Goal: Information Seeking & Learning: Learn about a topic

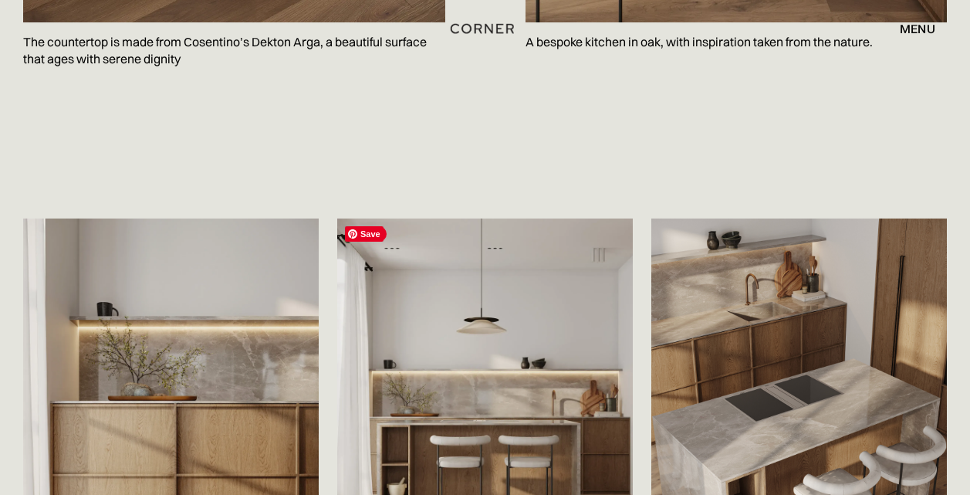
scroll to position [2062, 0]
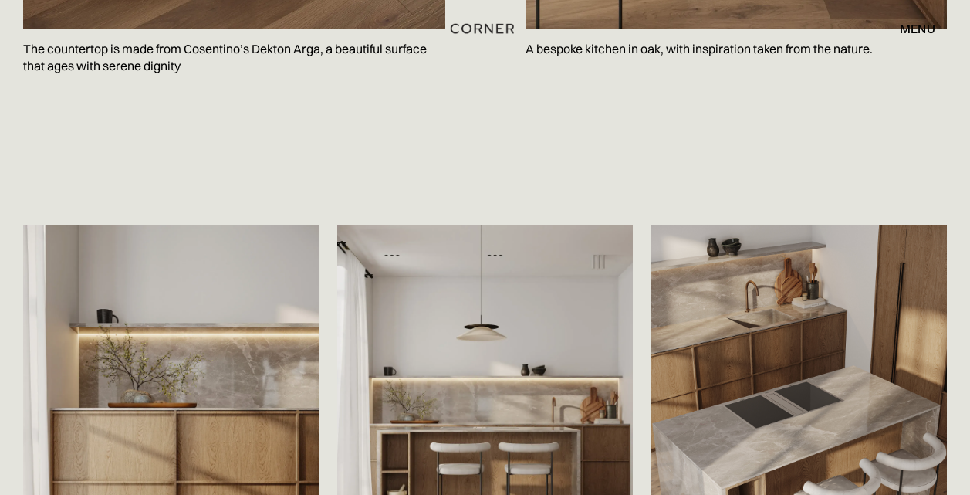
click at [920, 28] on div "menu" at bounding box center [917, 28] width 35 height 12
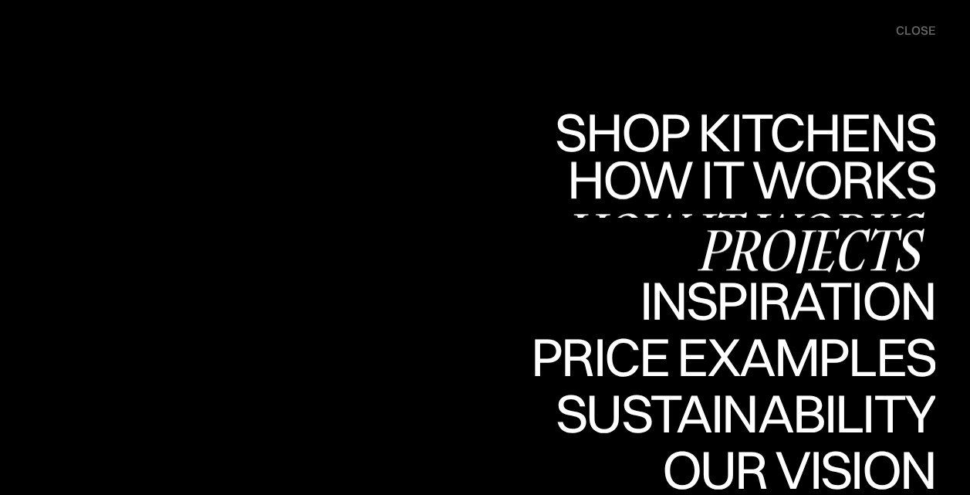
click at [784, 238] on div "Projects" at bounding box center [810, 249] width 250 height 54
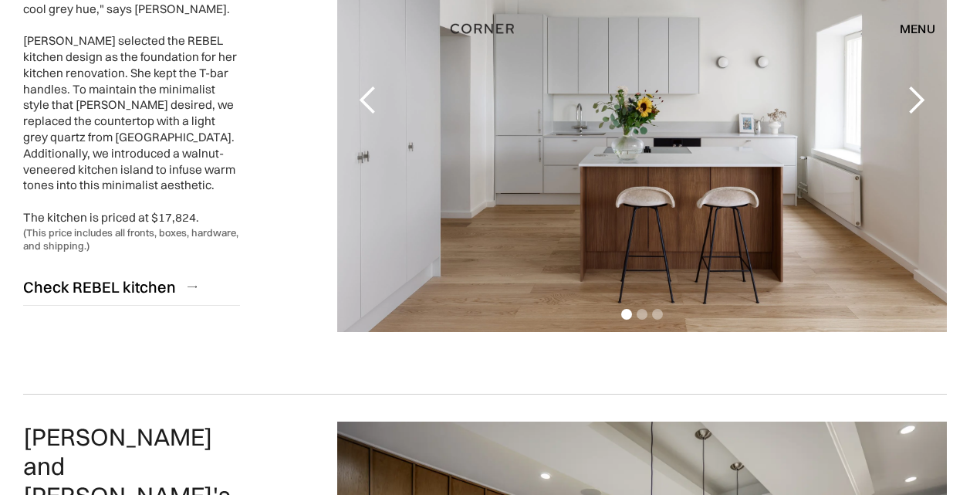
scroll to position [358, 0]
click at [913, 100] on div "next slide" at bounding box center [915, 101] width 31 height 31
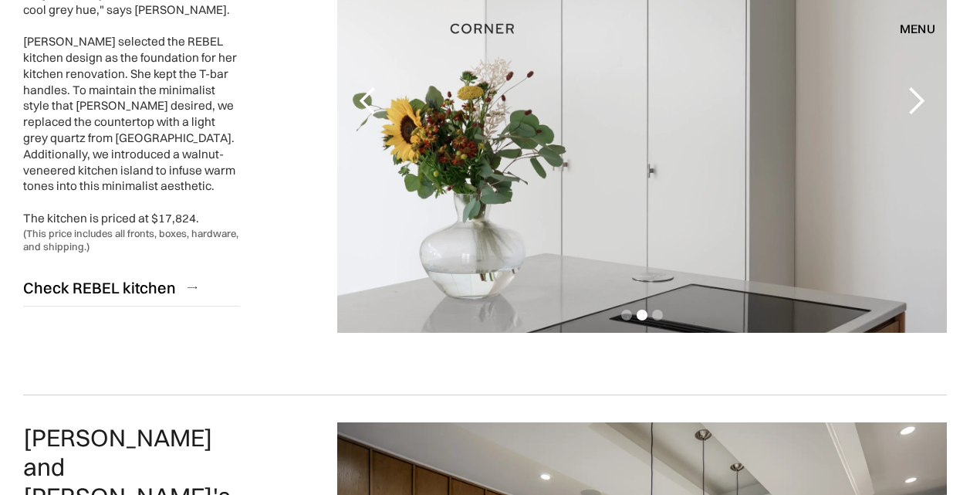
click at [913, 100] on div "next slide" at bounding box center [915, 101] width 31 height 31
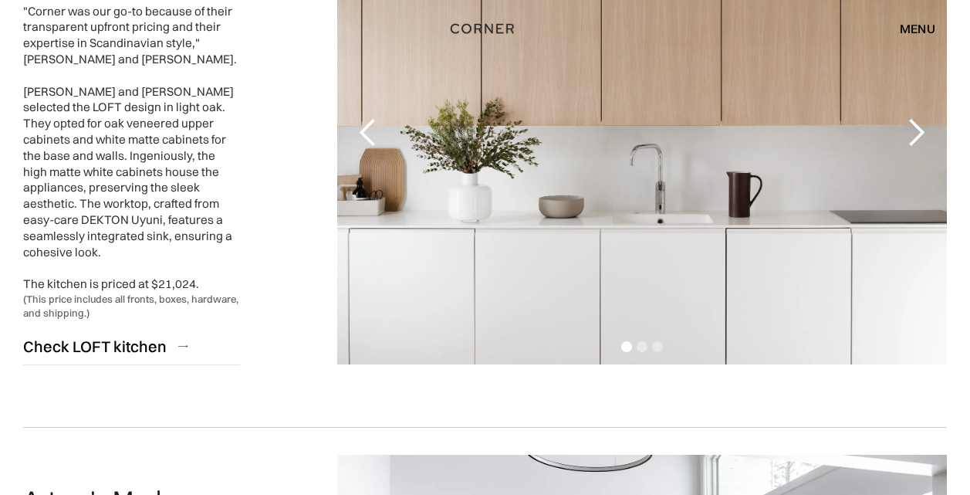
scroll to position [1433, 0]
click at [920, 127] on div "next slide" at bounding box center [915, 132] width 31 height 31
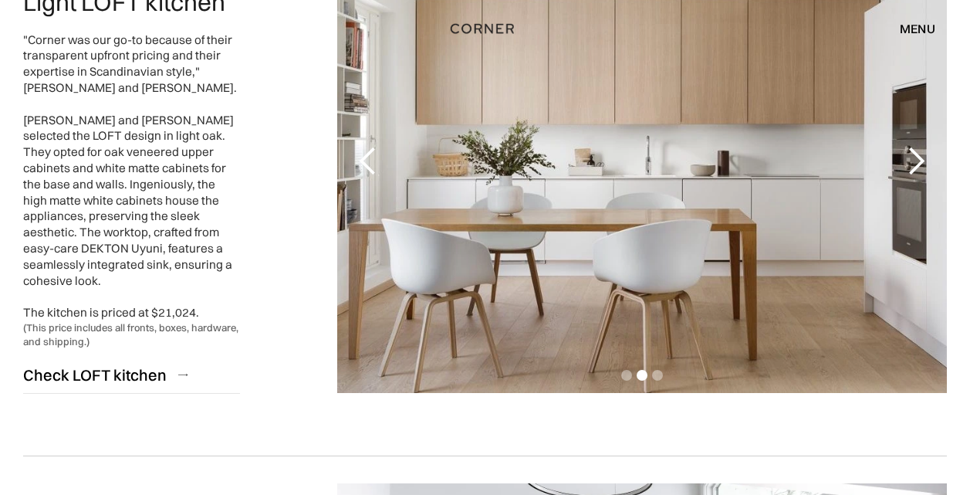
scroll to position [1402, 0]
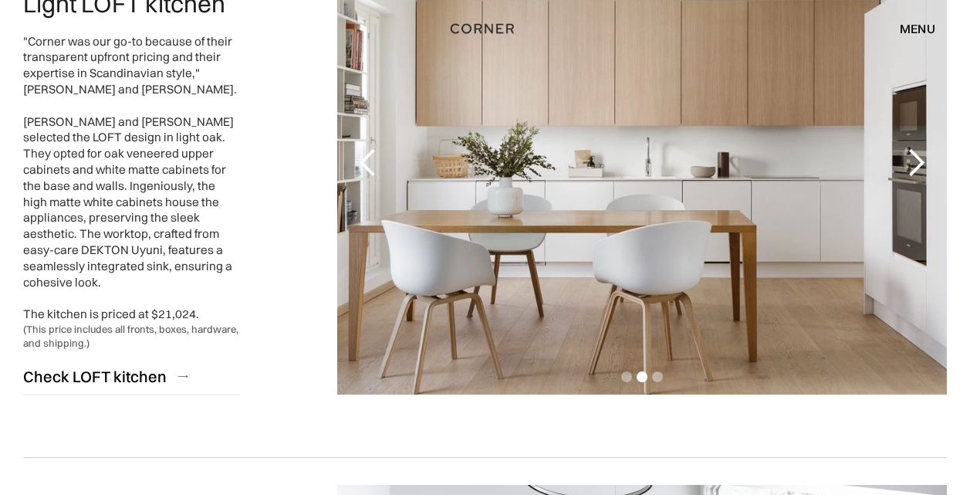
click at [920, 160] on div "next slide" at bounding box center [915, 162] width 31 height 31
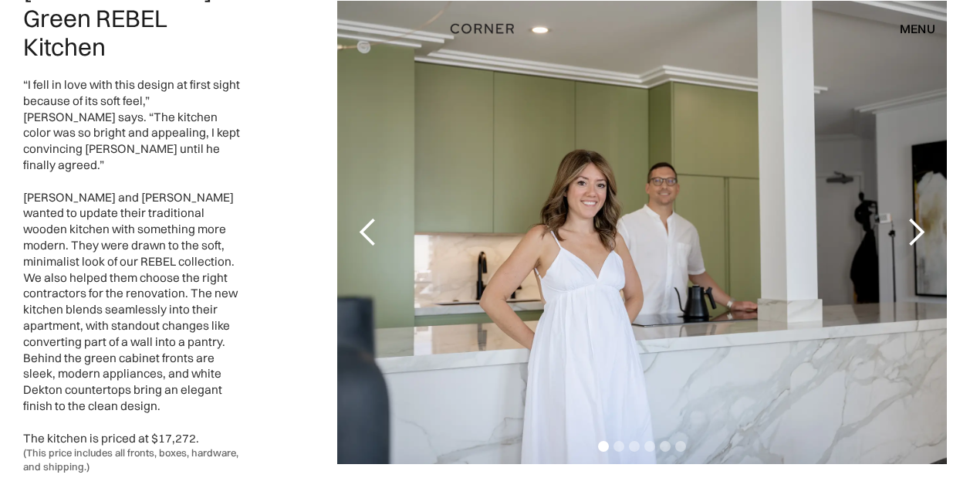
scroll to position [3047, 0]
click at [913, 218] on div "next slide" at bounding box center [915, 233] width 31 height 31
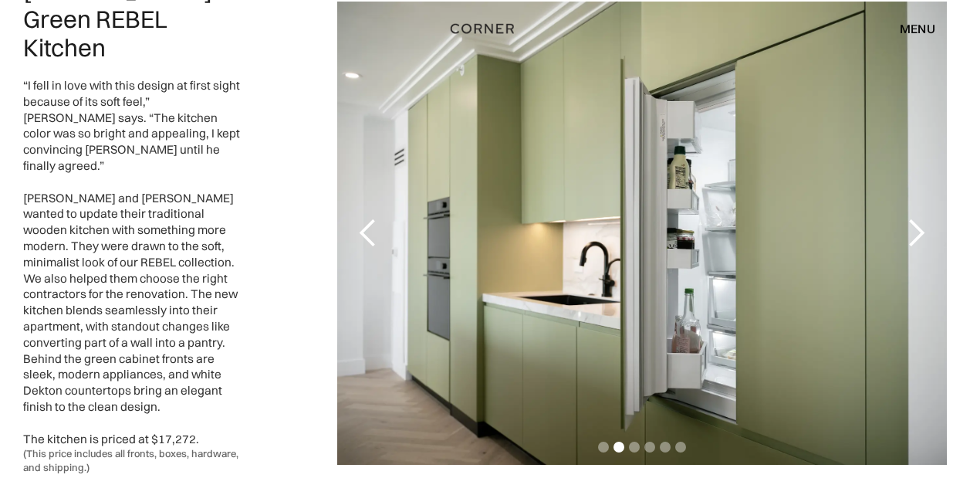
click at [913, 218] on div "next slide" at bounding box center [915, 233] width 31 height 31
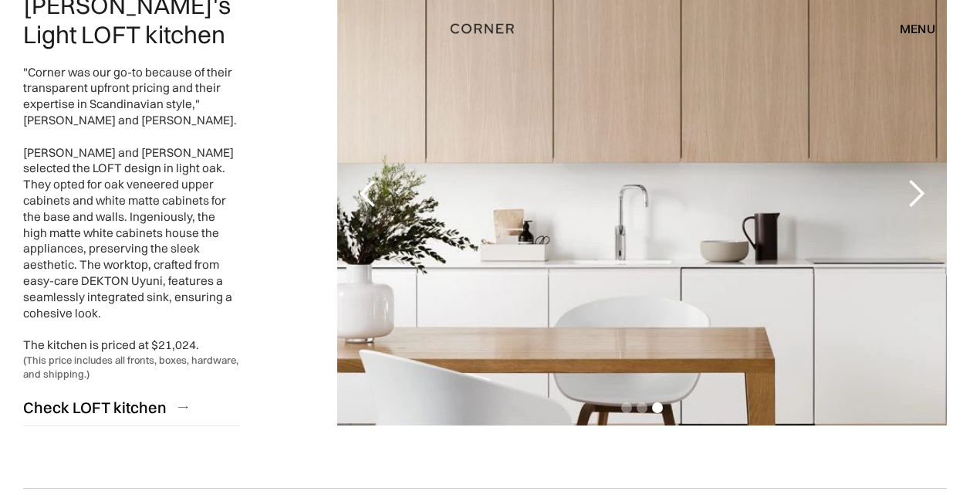
scroll to position [1344, 0]
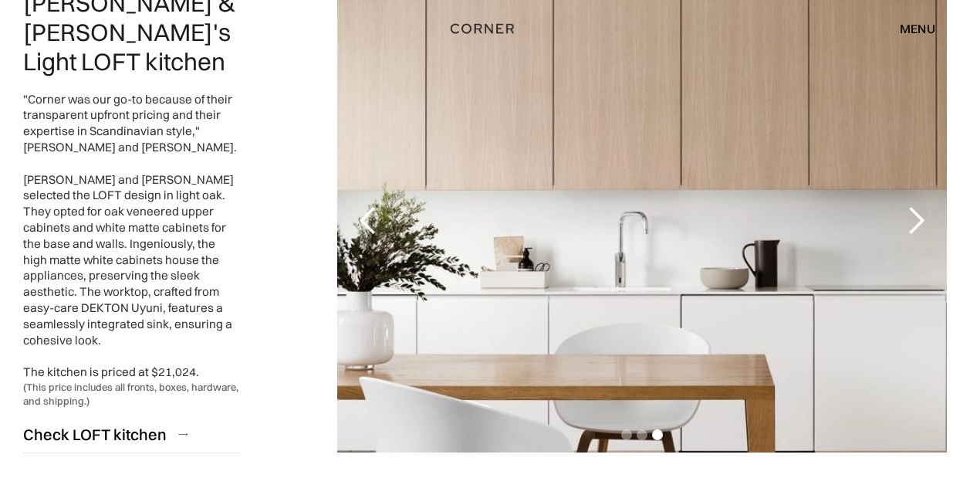
click at [928, 214] on div "next slide" at bounding box center [915, 220] width 31 height 31
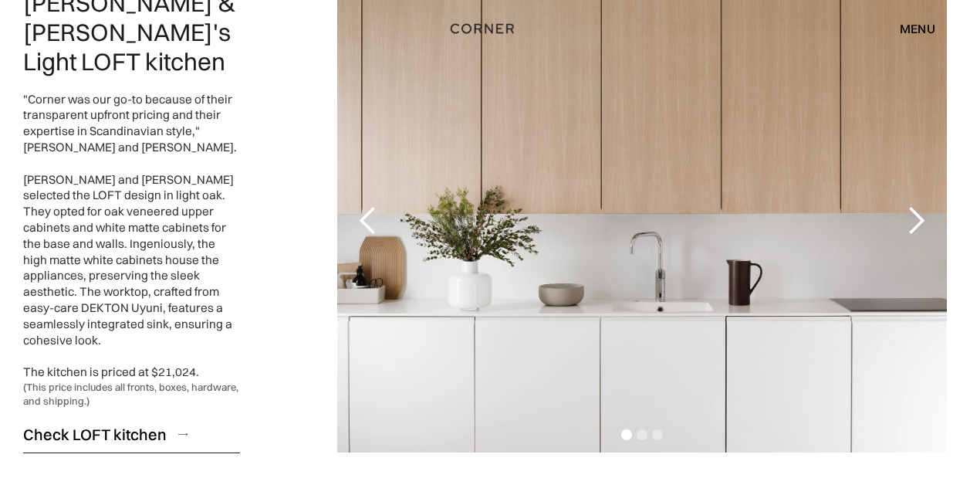
click at [128, 424] on div "Check LOFT kitchen" at bounding box center [95, 434] width 144 height 21
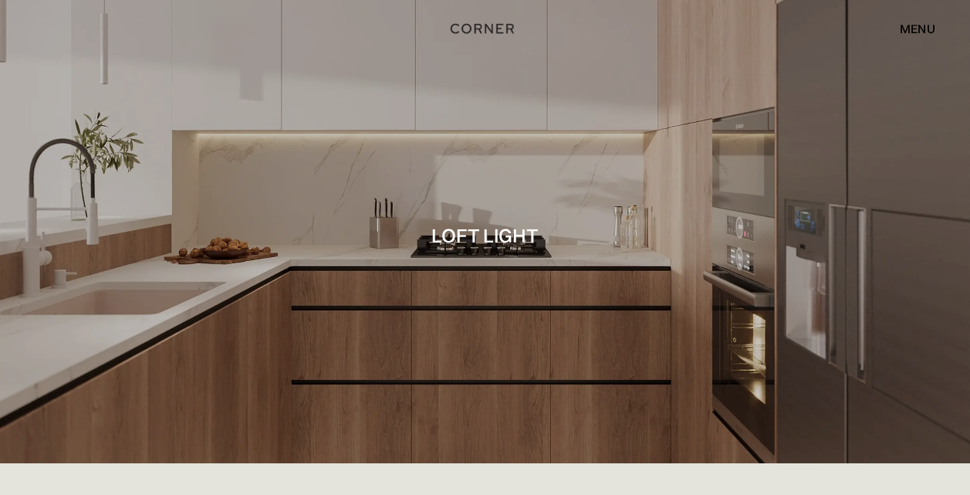
click at [927, 23] on div "menu" at bounding box center [917, 28] width 35 height 12
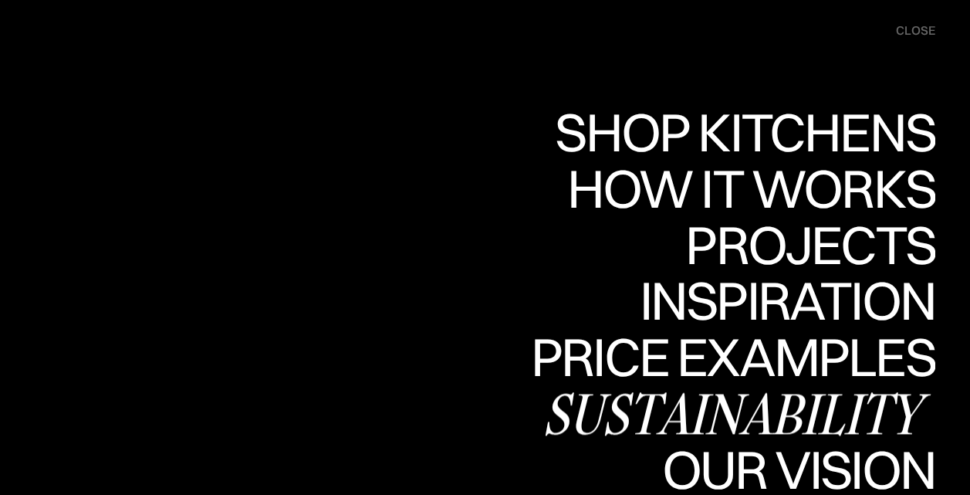
scroll to position [285, 0]
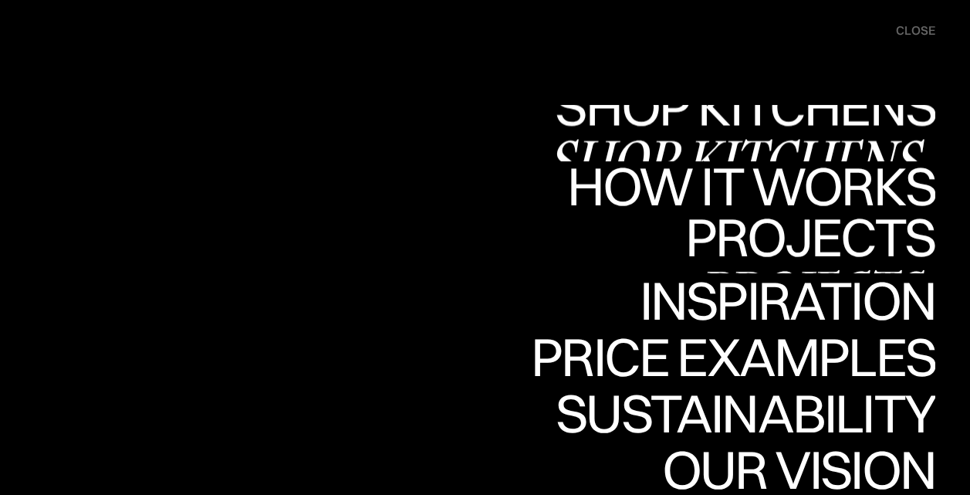
click at [714, 154] on div "Shop Kitchens" at bounding box center [741, 160] width 388 height 54
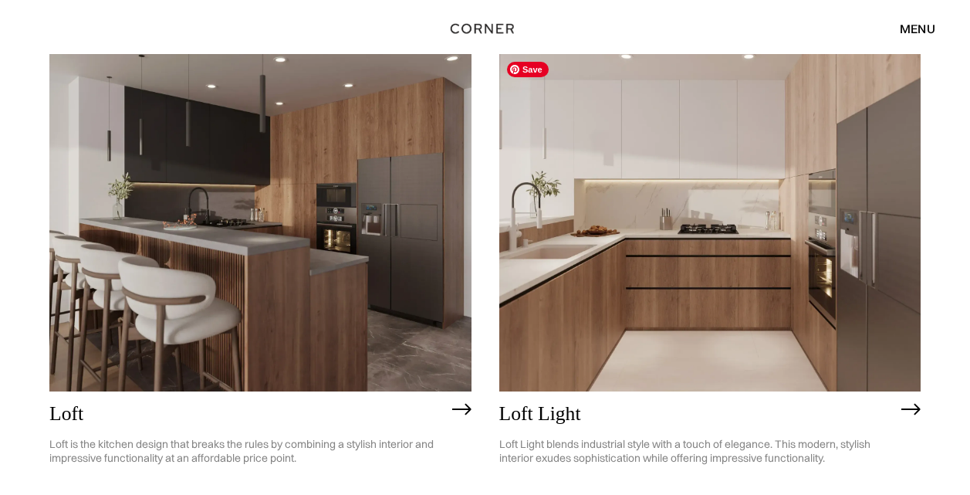
scroll to position [3791, 0]
